Goal: Task Accomplishment & Management: Use online tool/utility

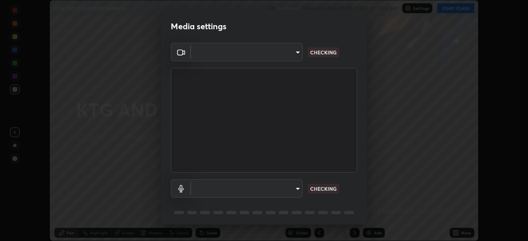
scroll to position [29, 0]
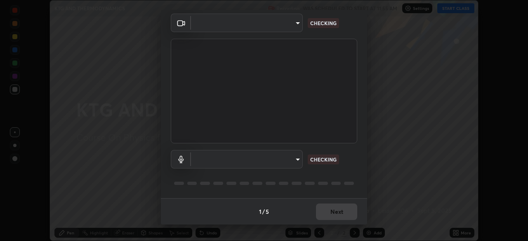
type input "7d393a75b5efabb373047579b199f96731eb4933b6c70bc853c0b4e4a878a56a"
click at [296, 156] on body "Erase all KTG AND THERMODYNAMICS Recording WAS SCHEDULED TO START AT 11:55 AM S…" at bounding box center [264, 120] width 528 height 241
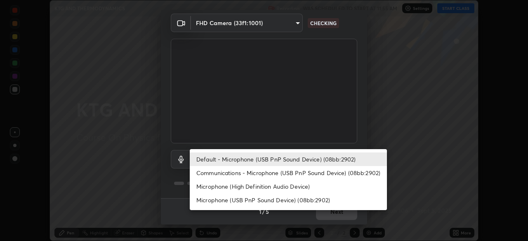
click at [300, 173] on li "Communications - Microphone (USB PnP Sound Device) (08bb:2902)" at bounding box center [288, 173] width 197 height 14
type input "communications"
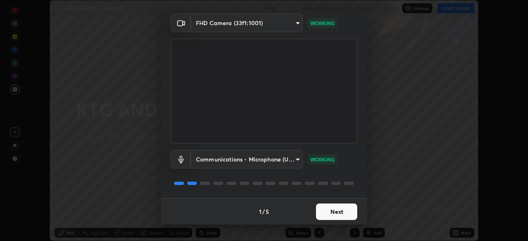
click at [329, 209] on button "Next" at bounding box center [336, 212] width 41 height 17
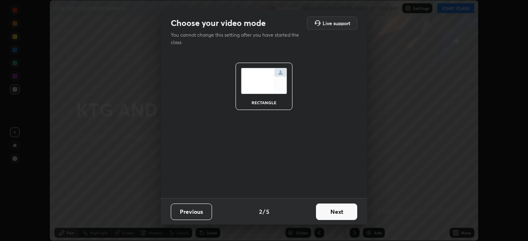
scroll to position [0, 0]
click at [338, 213] on button "Next" at bounding box center [336, 212] width 41 height 17
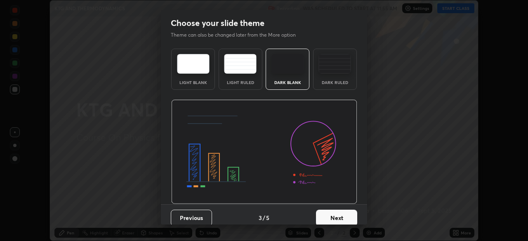
click at [343, 215] on button "Next" at bounding box center [336, 218] width 41 height 17
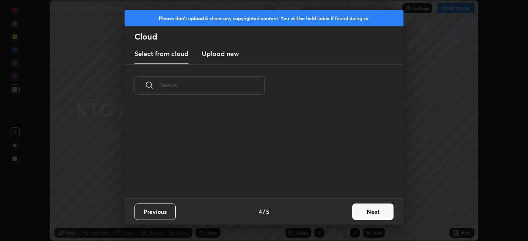
click at [360, 216] on button "Next" at bounding box center [373, 212] width 41 height 17
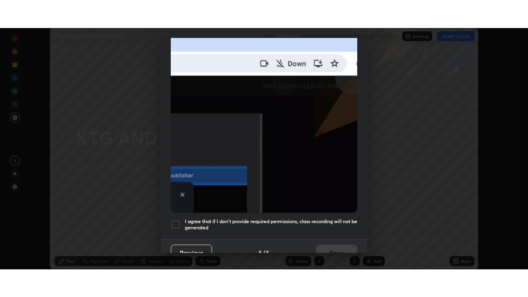
scroll to position [198, 0]
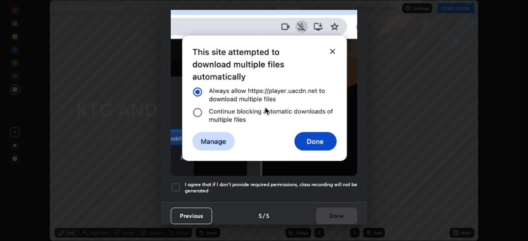
click at [294, 182] on h5 "I agree that if I don't provide required permissions, class recording will not …" at bounding box center [271, 188] width 173 height 13
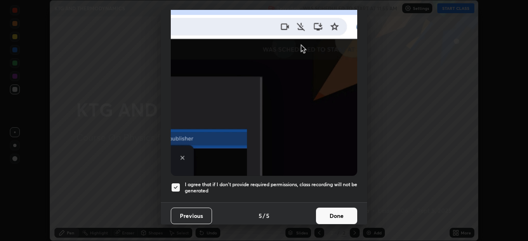
click at [325, 211] on button "Done" at bounding box center [336, 216] width 41 height 17
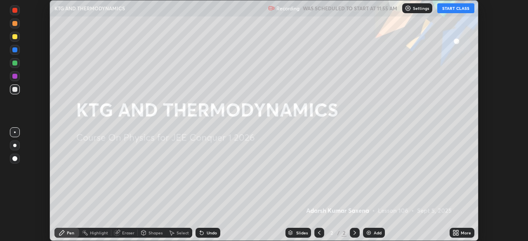
click at [454, 233] on icon at bounding box center [455, 232] width 2 height 2
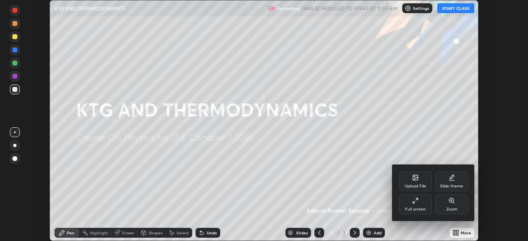
click at [423, 208] on div "Full screen" at bounding box center [415, 210] width 21 height 4
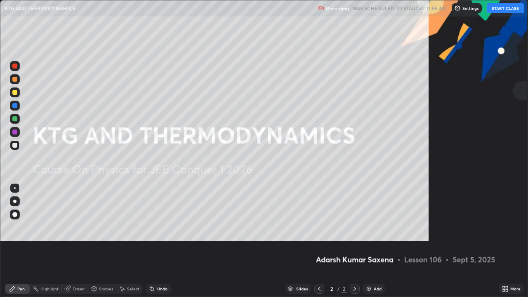
scroll to position [297, 528]
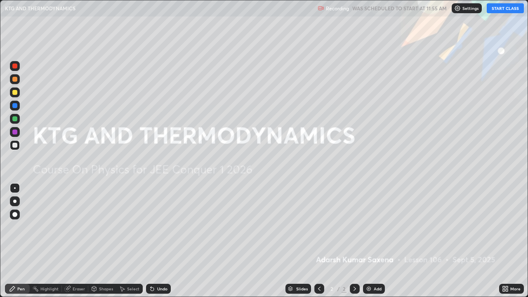
click at [499, 8] on button "START CLASS" at bounding box center [505, 8] width 37 height 10
click at [376, 241] on div "Add" at bounding box center [378, 289] width 8 height 4
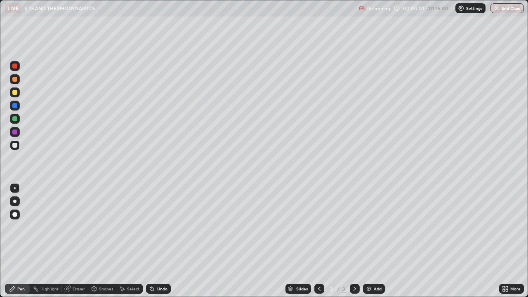
click at [23, 241] on div "Pen" at bounding box center [17, 289] width 25 height 10
click at [17, 211] on div at bounding box center [15, 215] width 10 height 10
click at [13, 241] on icon at bounding box center [12, 289] width 7 height 7
